Goal: Task Accomplishment & Management: Complete application form

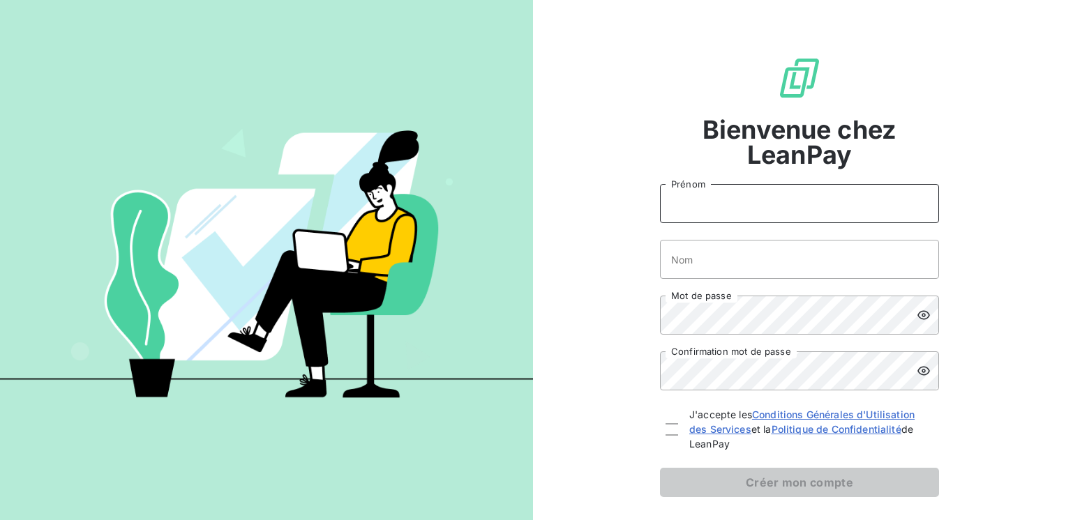
click at [753, 186] on input "Prénom" at bounding box center [799, 203] width 279 height 39
type input "Maëlyss"
type input "Commeret"
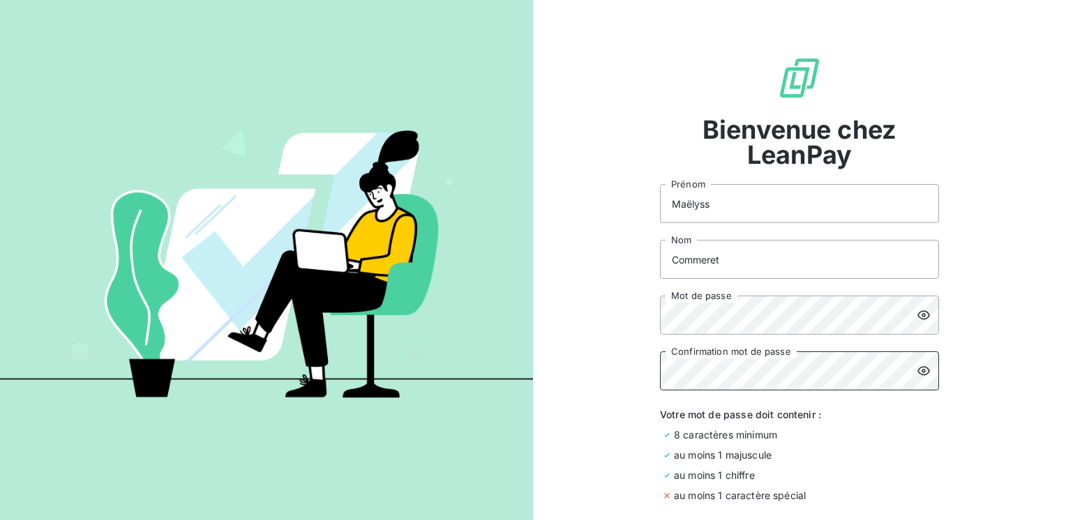
scroll to position [156, 0]
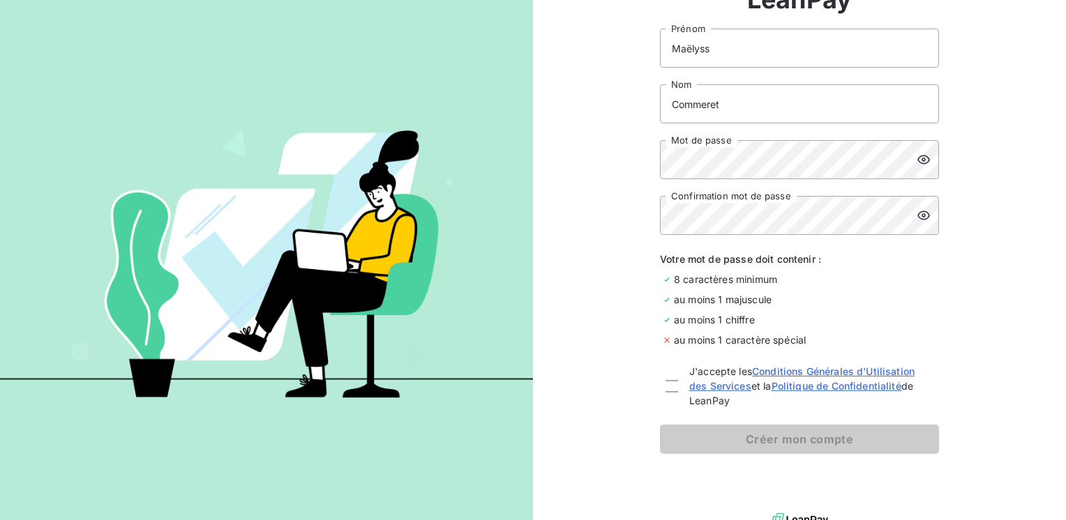
click at [660, 384] on div "J'accepte les Conditions Générales d'Utilisation des Services et la Politique d…" at bounding box center [799, 386] width 279 height 44
click at [666, 384] on div at bounding box center [672, 386] width 13 height 13
checkbox input "true"
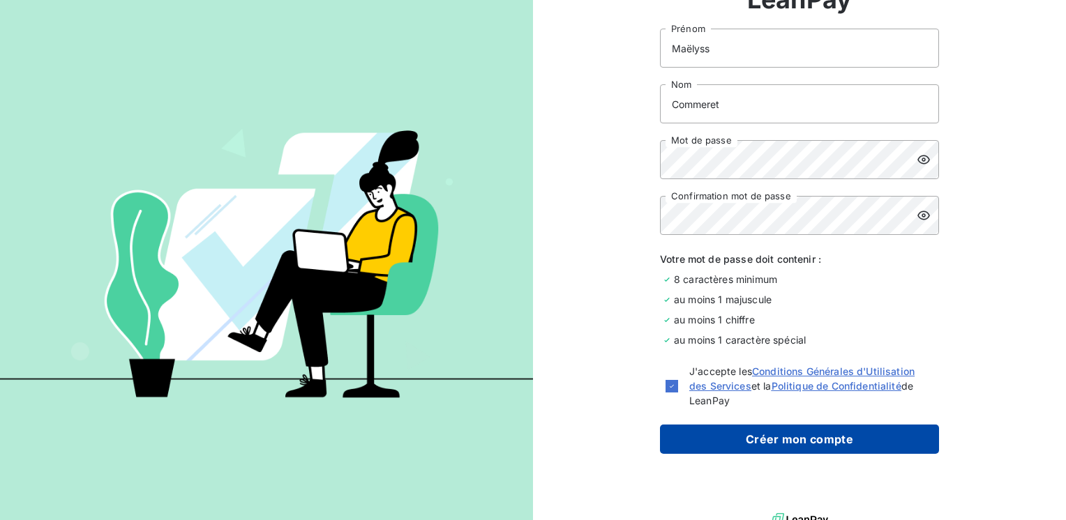
click at [739, 442] on button "Créer mon compte" at bounding box center [799, 439] width 279 height 29
